Goal: Task Accomplishment & Management: Manage account settings

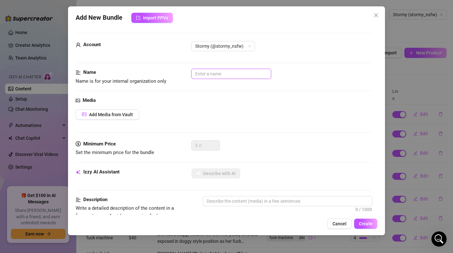
click at [207, 73] on input "text" at bounding box center [232, 74] width 80 height 10
click at [236, 75] on input "text" at bounding box center [232, 74] width 80 height 10
click at [375, 16] on icon "close" at bounding box center [376, 15] width 4 height 4
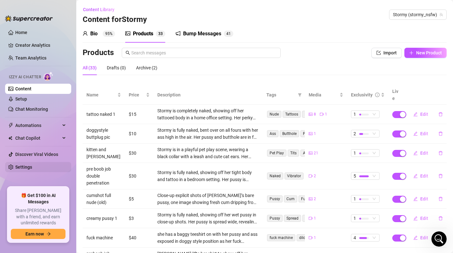
click at [21, 168] on link "Settings" at bounding box center [23, 166] width 17 height 5
